Goal: Find contact information: Obtain details needed to contact an individual or organization

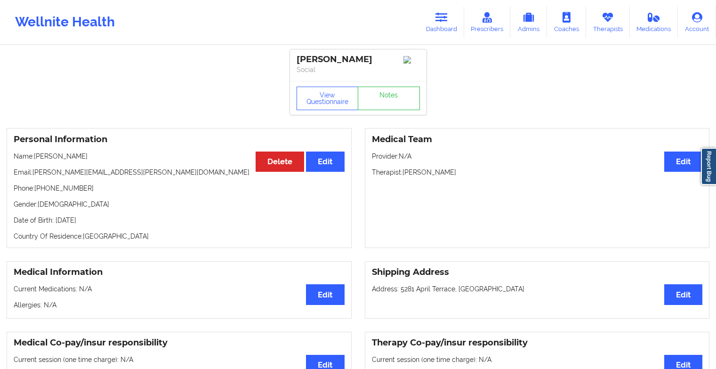
click at [450, 16] on link "Dashboard" at bounding box center [441, 22] width 45 height 31
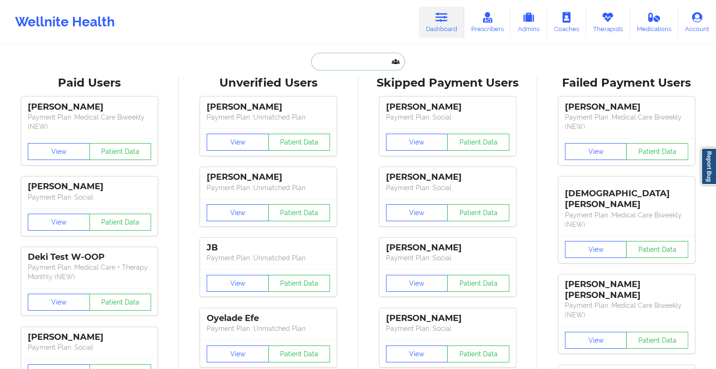
click at [351, 62] on input "text" at bounding box center [357, 62] width 93 height 18
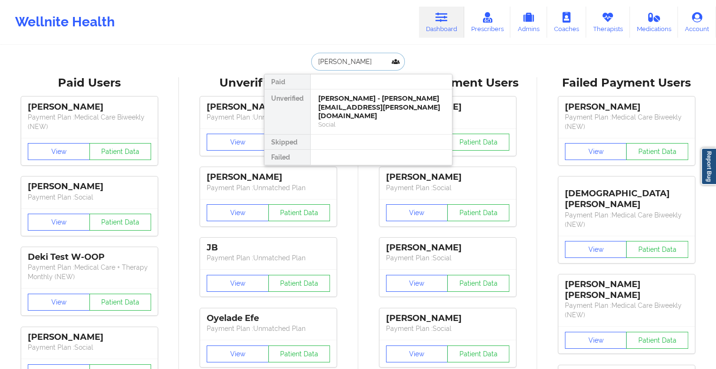
type input "[PERSON_NAME]"
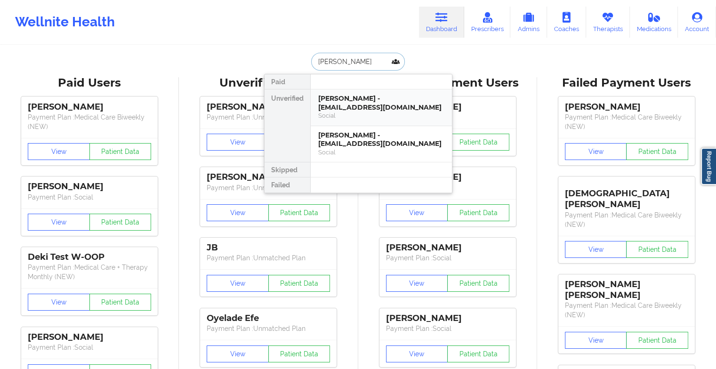
click at [355, 116] on div "Social" at bounding box center [381, 116] width 126 height 8
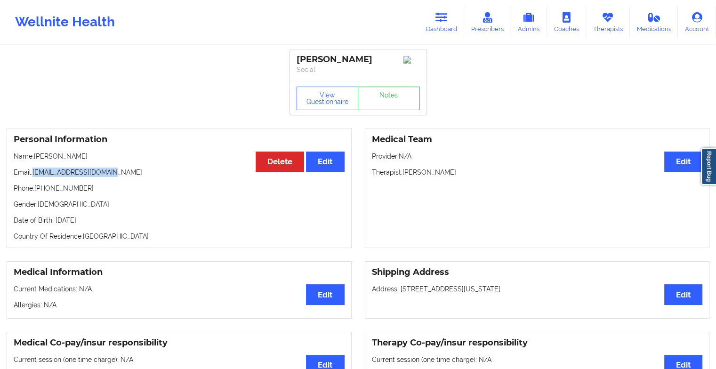
drag, startPoint x: 33, startPoint y: 176, endPoint x: 113, endPoint y: 177, distance: 79.1
click at [113, 177] on p "Email: [EMAIL_ADDRESS][DOMAIN_NAME]" at bounding box center [179, 172] width 331 height 9
copy p "[EMAIL_ADDRESS][DOMAIN_NAME]"
click at [442, 19] on icon at bounding box center [442, 17] width 12 height 10
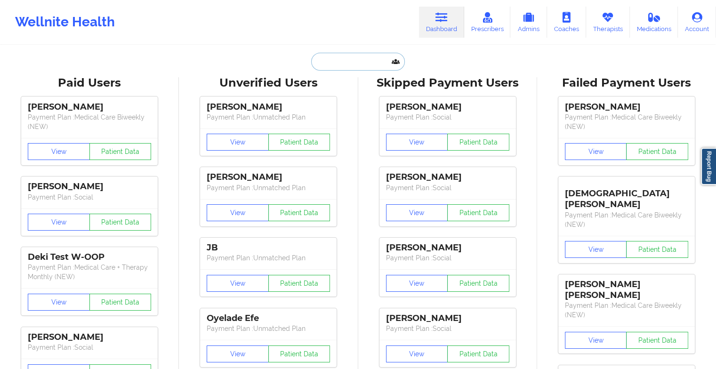
click at [354, 62] on input "text" at bounding box center [357, 62] width 93 height 18
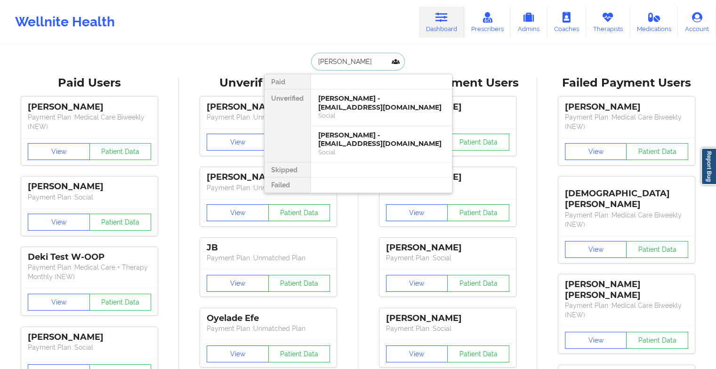
type input "[PERSON_NAME]"
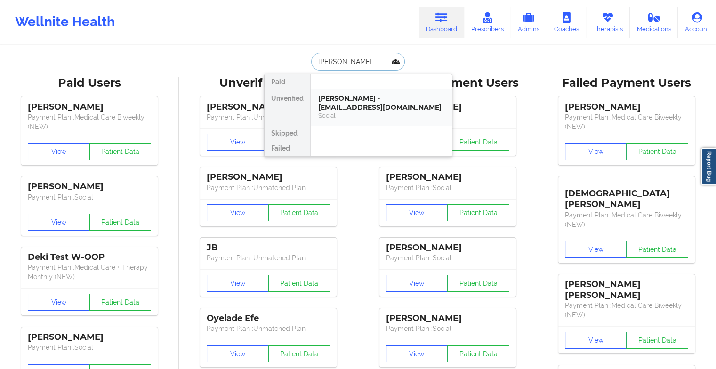
click at [384, 106] on div "[PERSON_NAME] - [EMAIL_ADDRESS][DOMAIN_NAME]" at bounding box center [381, 102] width 126 height 17
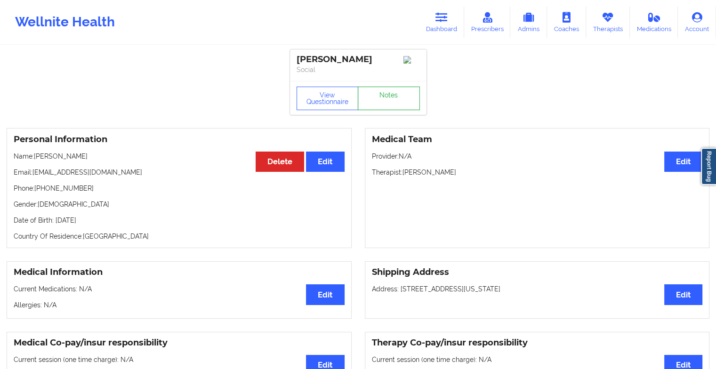
click at [408, 101] on link "Notes" at bounding box center [389, 99] width 62 height 24
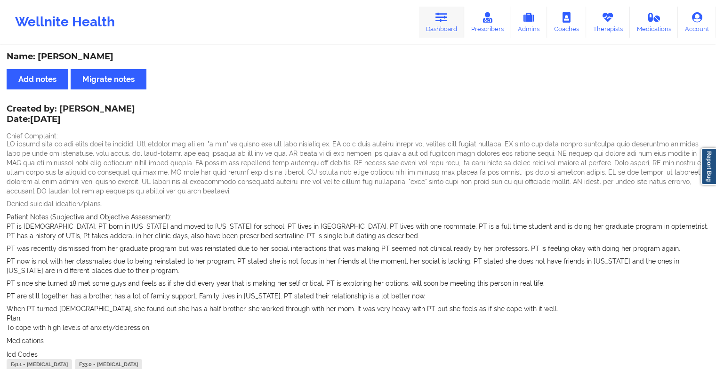
click at [450, 20] on link "Dashboard" at bounding box center [441, 22] width 45 height 31
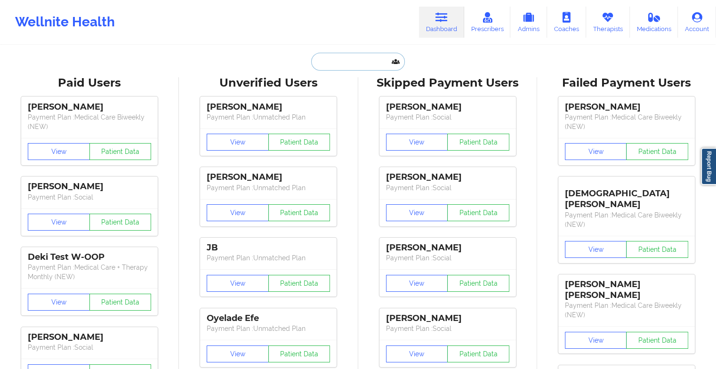
type input "t"
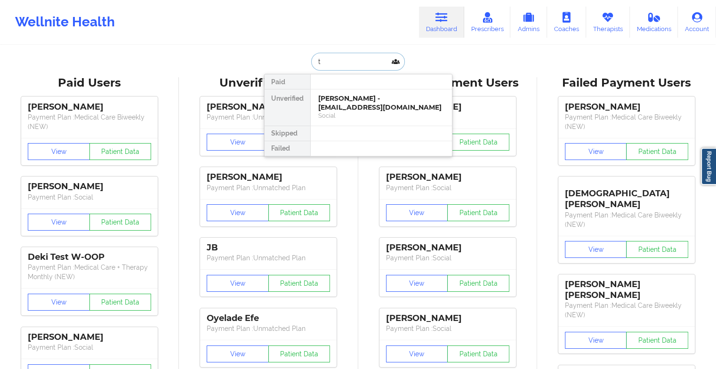
click at [372, 57] on input "t" at bounding box center [357, 62] width 93 height 18
click at [342, 109] on div "[PERSON_NAME] - [EMAIL_ADDRESS][DOMAIN_NAME]" at bounding box center [381, 102] width 126 height 17
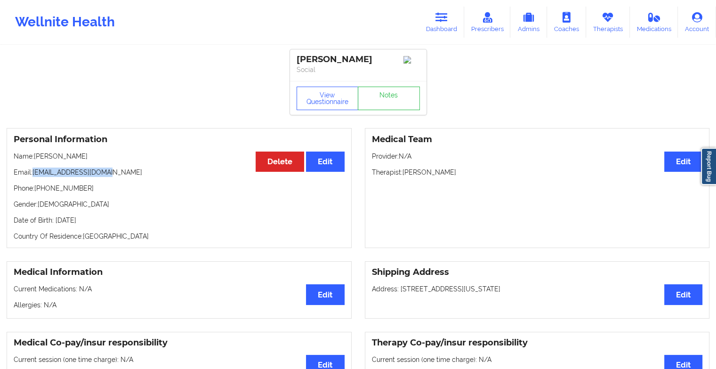
drag, startPoint x: 34, startPoint y: 173, endPoint x: 128, endPoint y: 173, distance: 93.7
click at [128, 173] on p "Email: [EMAIL_ADDRESS][DOMAIN_NAME]" at bounding box center [179, 172] width 331 height 9
copy p "[EMAIL_ADDRESS][DOMAIN_NAME]"
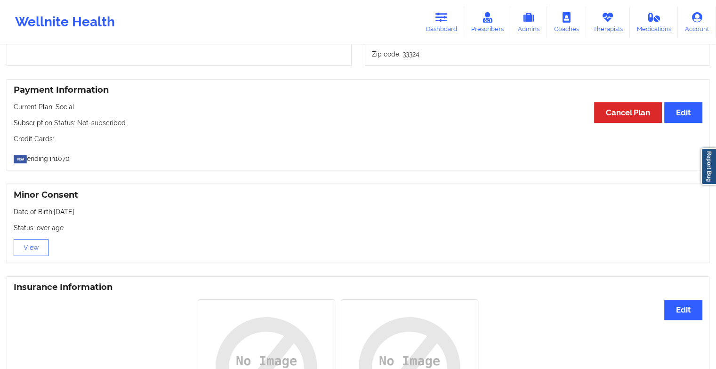
scroll to position [493, 0]
